Goal: Transaction & Acquisition: Purchase product/service

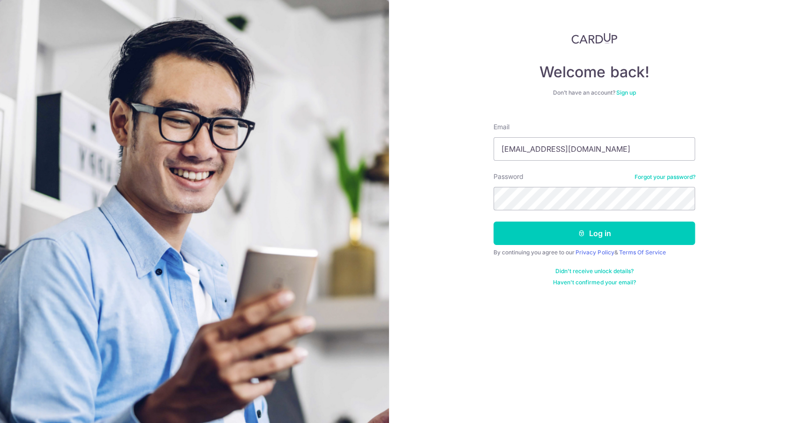
type input "[EMAIL_ADDRESS][DOMAIN_NAME]"
click at [582, 232] on icon "submit" at bounding box center [581, 233] width 7 height 7
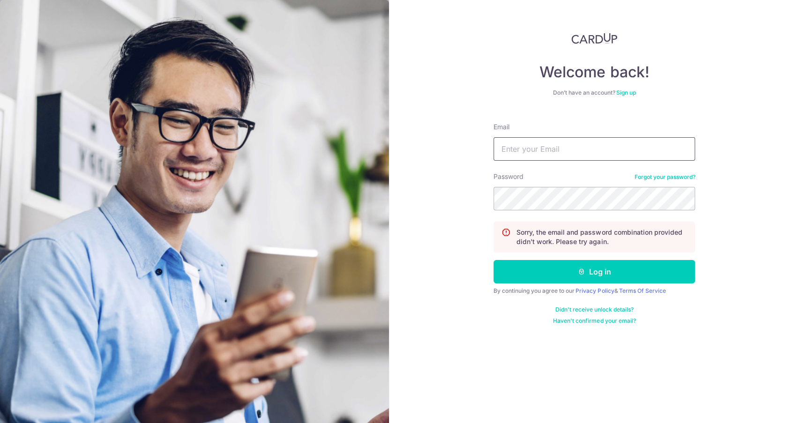
click at [539, 152] on input "Email" at bounding box center [595, 148] width 202 height 23
type input "rashujindel1@gmail.com"
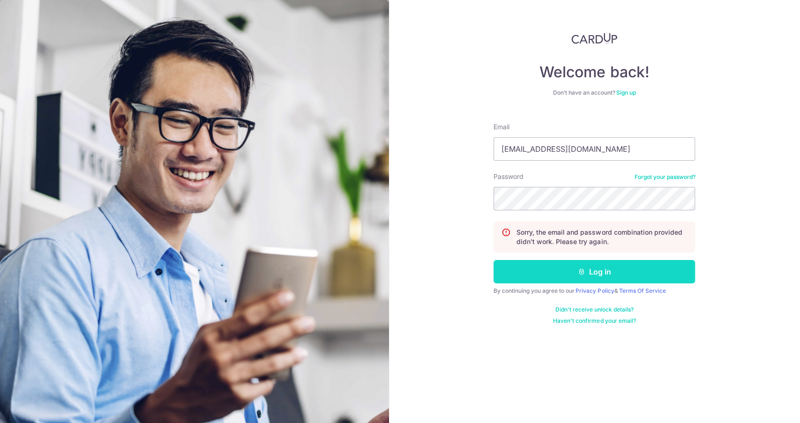
click at [574, 263] on button "Log in" at bounding box center [595, 271] width 202 height 23
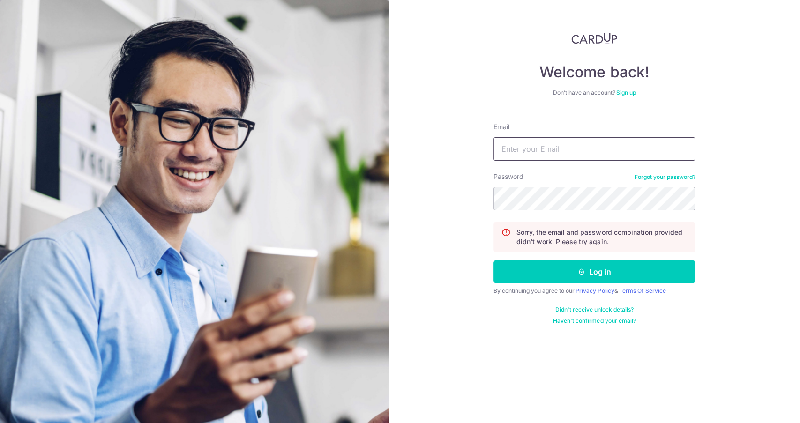
click at [598, 145] on input "Email" at bounding box center [595, 148] width 202 height 23
type input "rashu.jindel@talos.com"
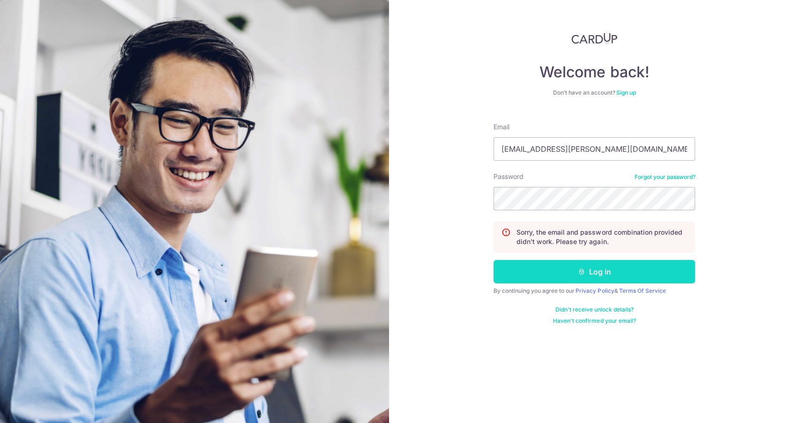
click at [612, 267] on button "Log in" at bounding box center [595, 271] width 202 height 23
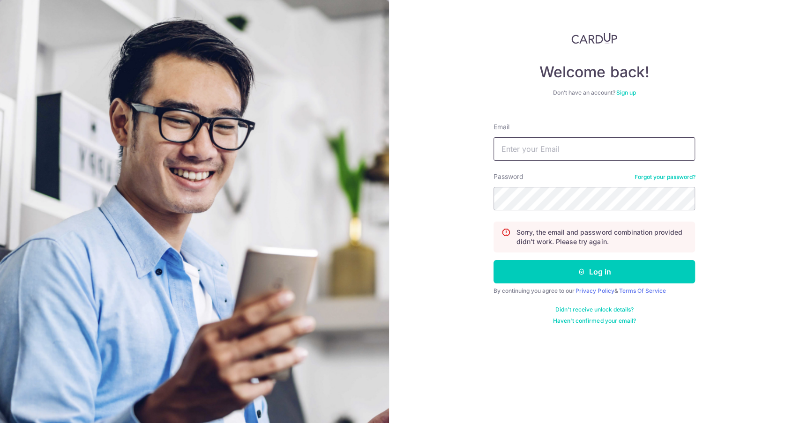
click at [564, 140] on input "Email" at bounding box center [595, 148] width 202 height 23
type input "rashu.jindel@talostrading.com"
click at [676, 181] on div "Password Forgot your password?" at bounding box center [595, 191] width 202 height 38
click at [678, 178] on link "Forgot your password?" at bounding box center [664, 176] width 61 height 7
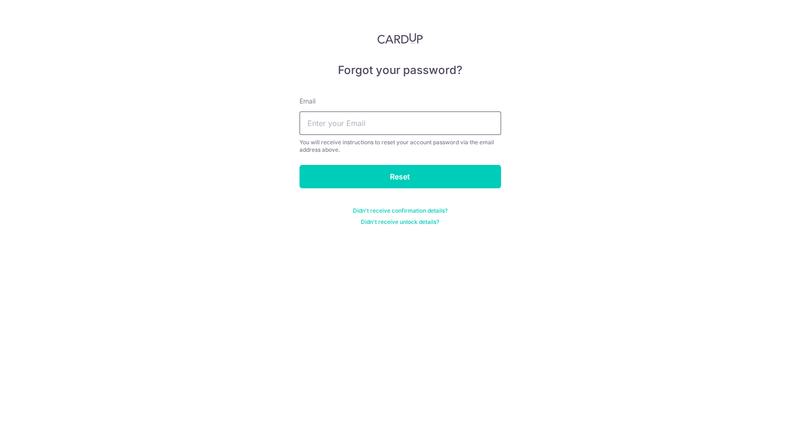
click at [428, 127] on input "text" at bounding box center [401, 123] width 202 height 23
type input "rashu.jindel@talos.com"
click at [300, 165] on input "Reset" at bounding box center [401, 176] width 202 height 23
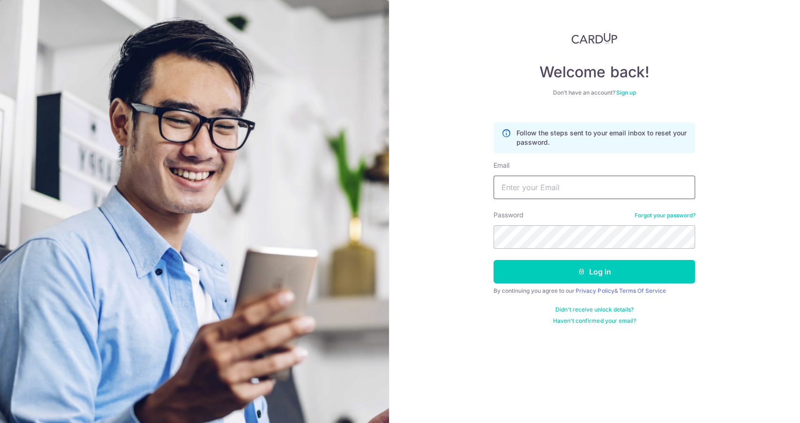
click at [558, 182] on input "Email" at bounding box center [595, 187] width 202 height 23
click at [654, 213] on link "Forgot your password?" at bounding box center [664, 215] width 61 height 7
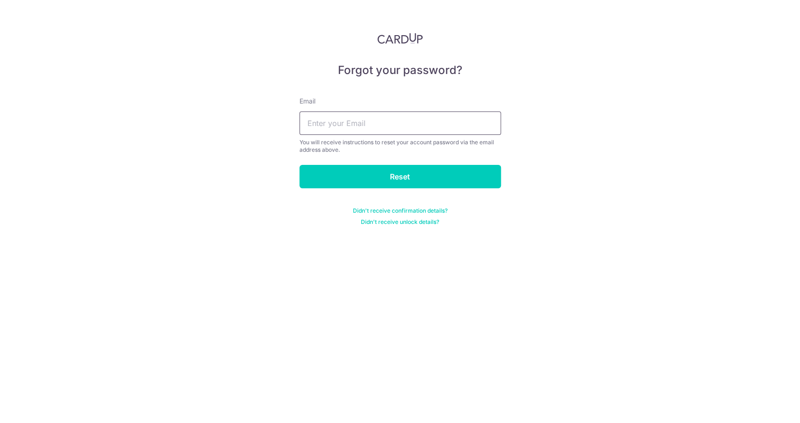
click at [324, 126] on input "text" at bounding box center [401, 123] width 202 height 23
type input "rashujindel1@gmail.com"
click at [300, 165] on input "Reset" at bounding box center [401, 176] width 202 height 23
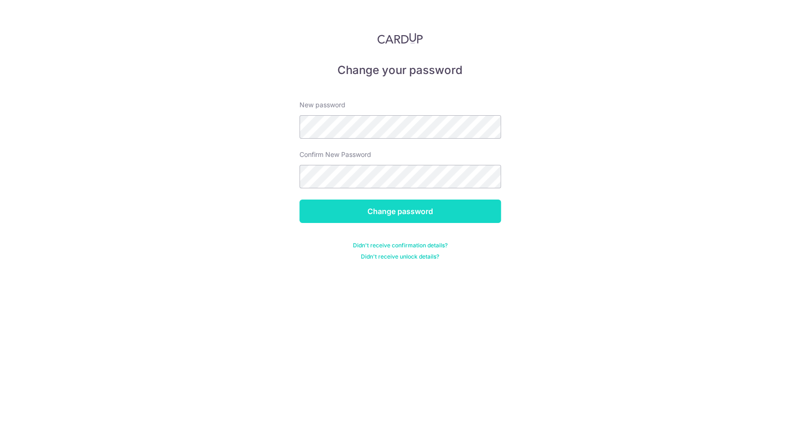
click at [383, 208] on input "Change password" at bounding box center [401, 211] width 202 height 23
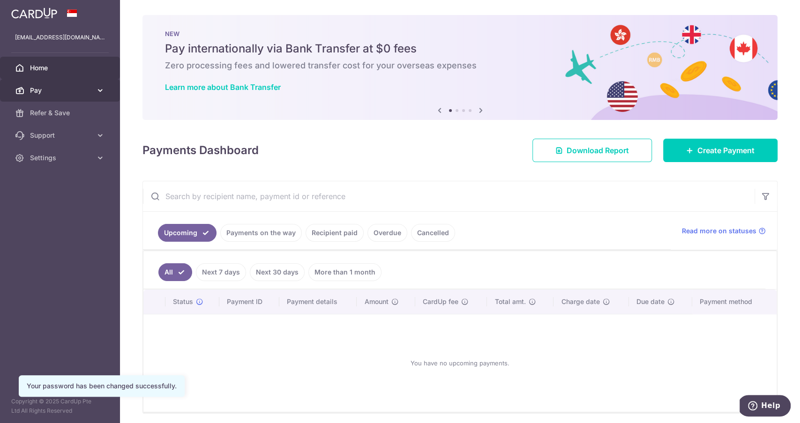
click at [104, 89] on icon at bounding box center [100, 90] width 9 height 9
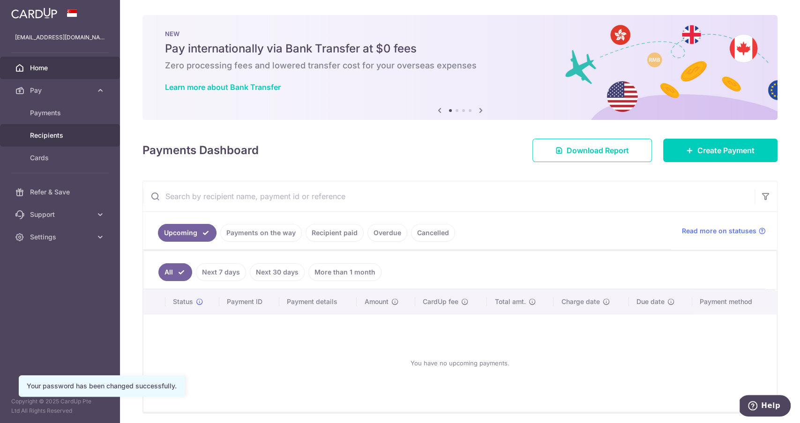
click at [81, 141] on link "Recipients" at bounding box center [60, 135] width 120 height 22
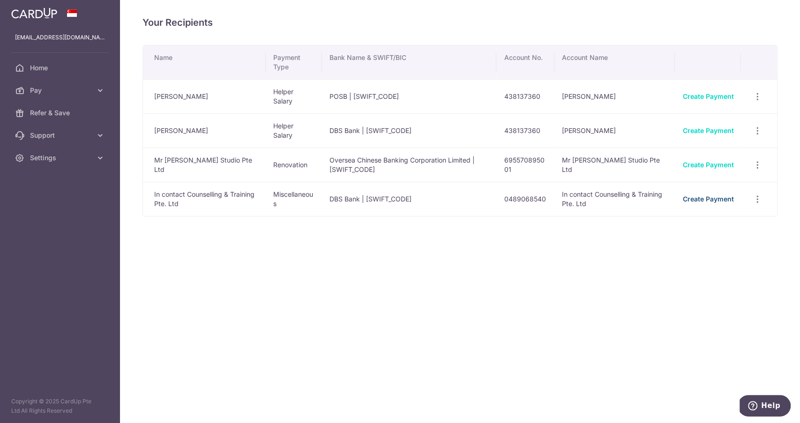
click at [711, 196] on link "Create Payment" at bounding box center [707, 199] width 51 height 8
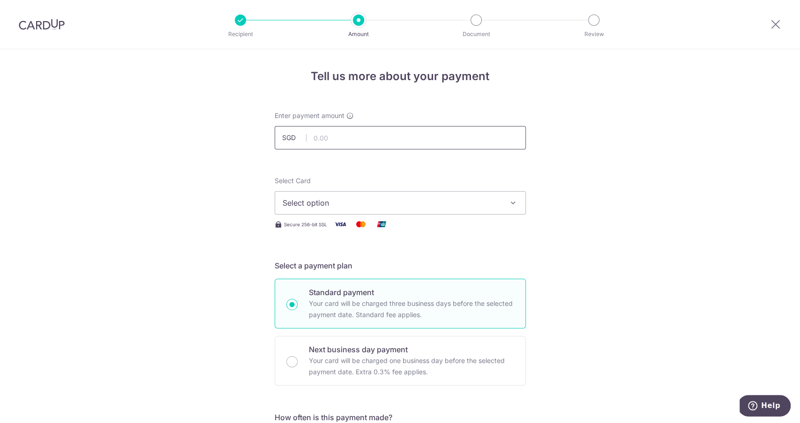
click at [363, 128] on input "text" at bounding box center [400, 137] width 251 height 23
click at [352, 199] on span "Select option" at bounding box center [392, 202] width 218 height 11
type input "280.00"
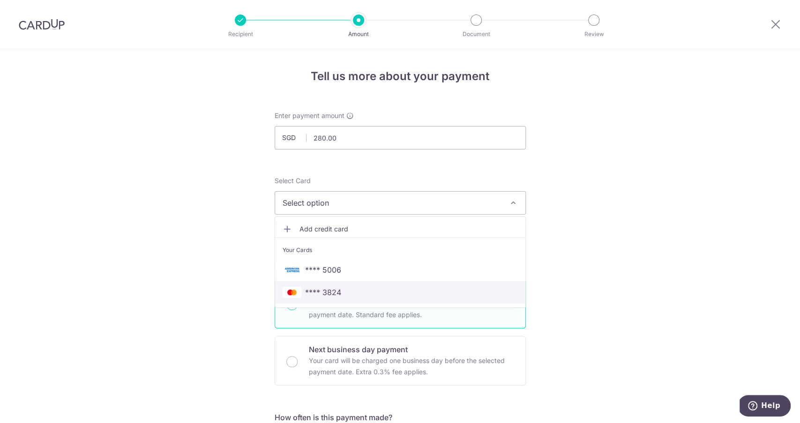
click at [325, 292] on span "**** 3824" at bounding box center [323, 292] width 36 height 11
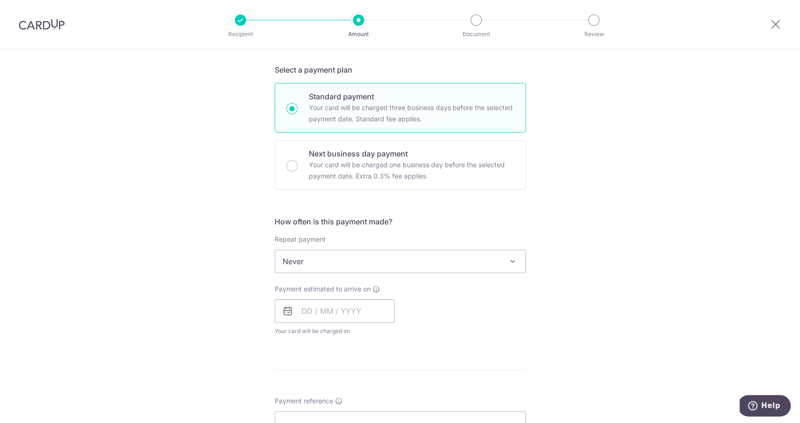
scroll to position [199, 0]
click at [290, 165] on input "Next business day payment Your card will be charged one business day before the…" at bounding box center [291, 162] width 11 height 11
radio input "true"
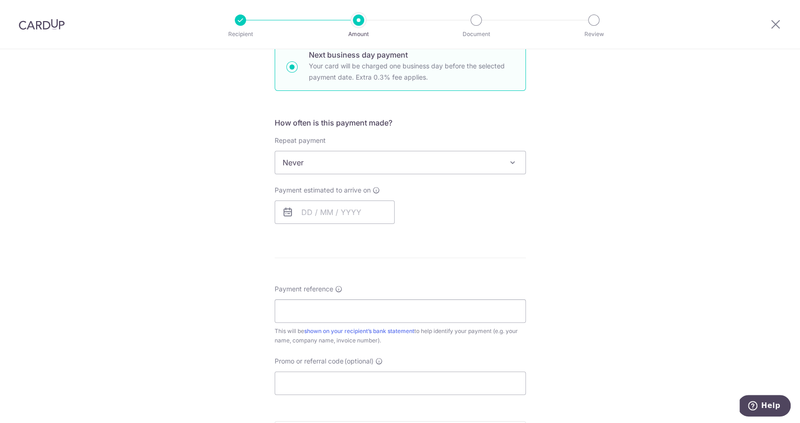
scroll to position [297, 0]
click at [362, 159] on span "Never" at bounding box center [400, 161] width 250 height 22
click at [308, 210] on input "text" at bounding box center [335, 210] width 120 height 23
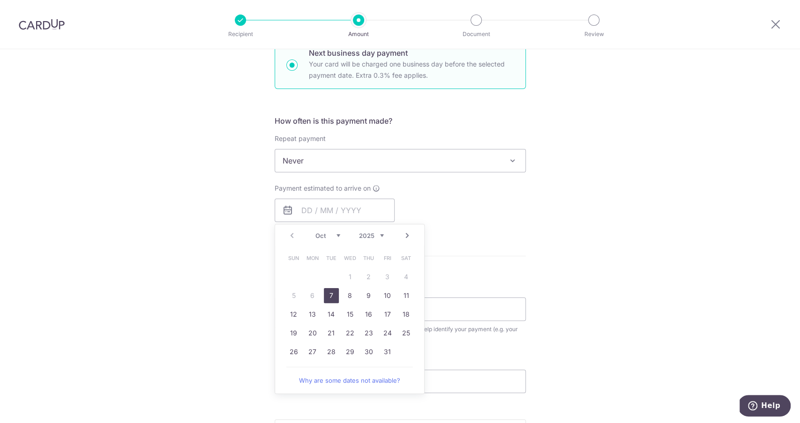
click at [331, 292] on link "7" at bounding box center [331, 295] width 15 height 15
type input "[DATE]"
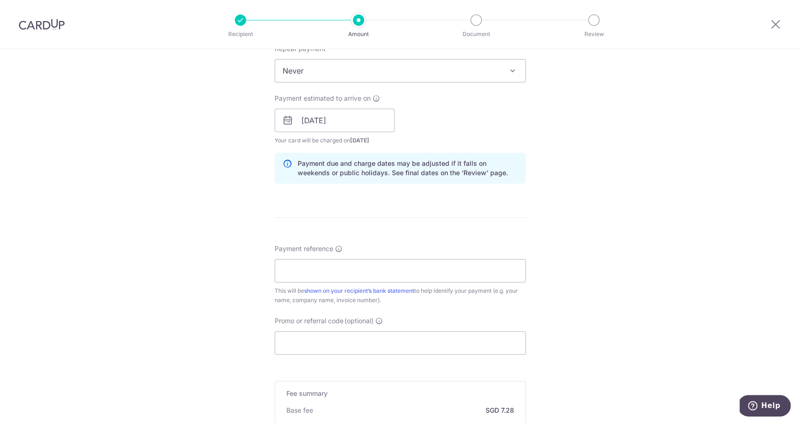
scroll to position [418, 0]
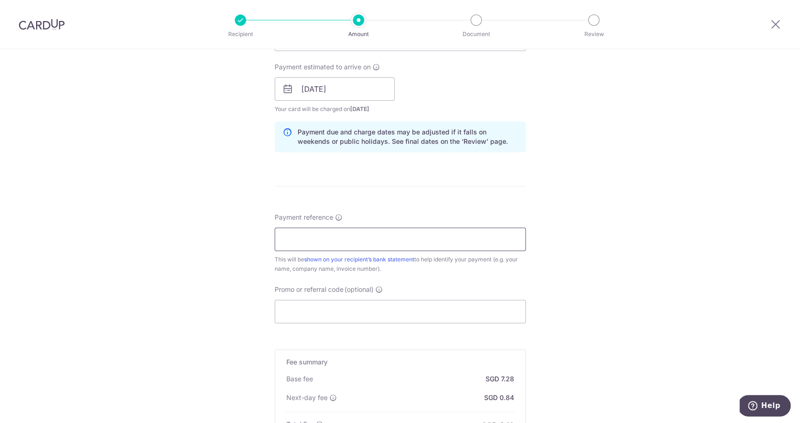
click at [426, 238] on input "Payment reference" at bounding box center [400, 239] width 251 height 23
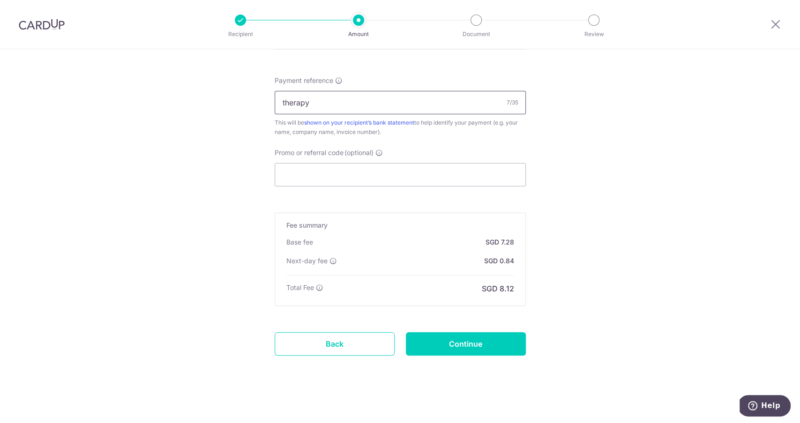
scroll to position [555, 0]
type input "therapy"
click at [466, 336] on input "Continue" at bounding box center [466, 343] width 120 height 23
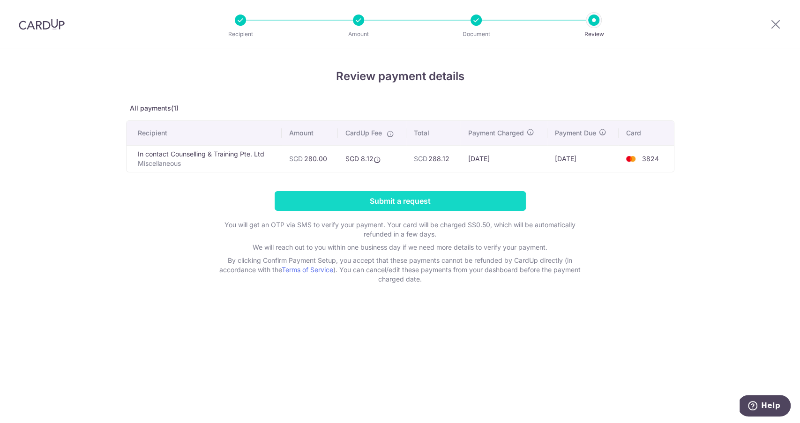
click at [454, 200] on input "Submit a request" at bounding box center [400, 201] width 251 height 20
